Goal: Transaction & Acquisition: Purchase product/service

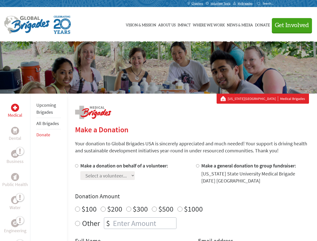
click at [277, 4] on div "Search for:" at bounding box center [267, 4] width 20 height 4
click at [290, 25] on span "Get Involved" at bounding box center [292, 25] width 34 height 6
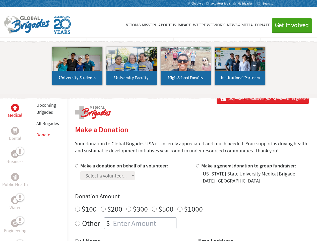
click at [159, 68] on li "High School Faculty" at bounding box center [186, 66] width 54 height 46
click at [33, 167] on div "Upcoming Brigades All Brigades Donate" at bounding box center [48, 214] width 37 height 241
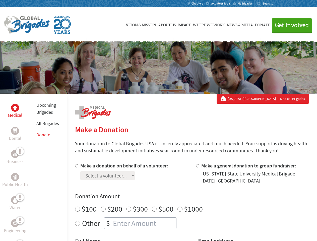
click at [192, 202] on div "Donation Amount $100 $200 $300 $500 $1000 Other $" at bounding box center [192, 210] width 234 height 37
click at [76, 166] on input "Make a donation on behalf of a volunteer:" at bounding box center [76, 165] width 3 height 3
radio input "true"
click at [197, 166] on input "Make a general donation to group fundraiser:" at bounding box center [197, 165] width 3 height 3
radio input "true"
